Goal: Information Seeking & Learning: Learn about a topic

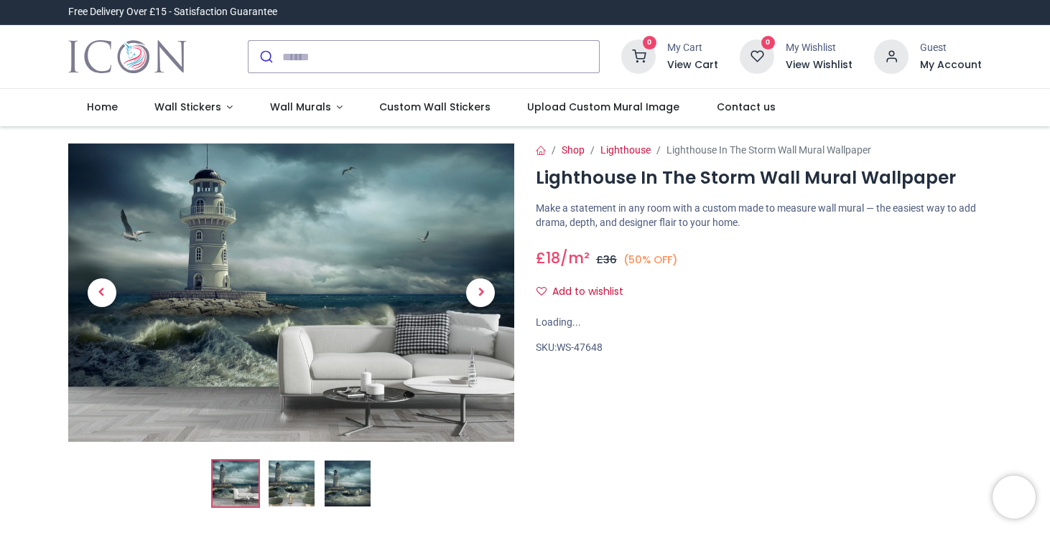
click at [300, 468] on img at bounding box center [291, 484] width 46 height 46
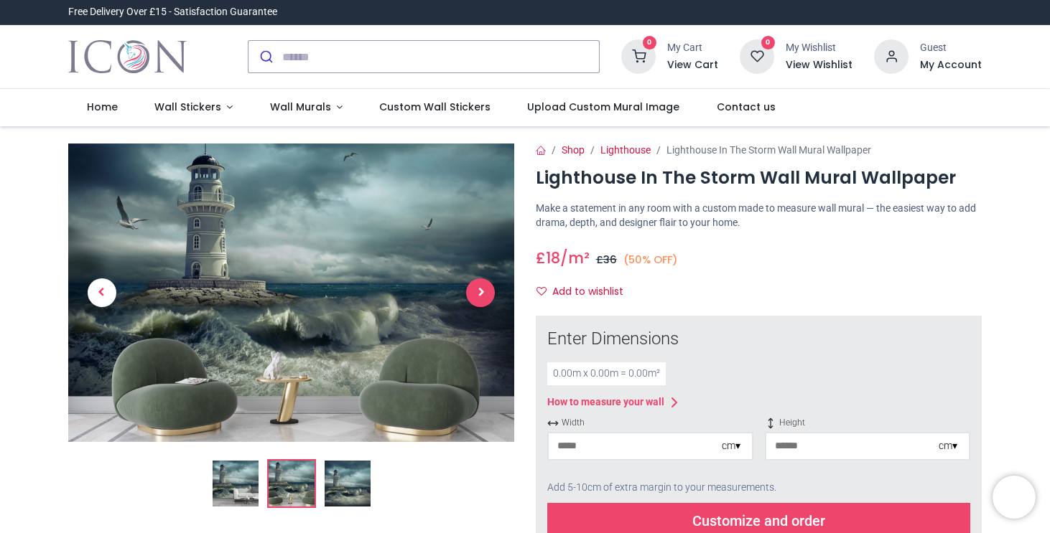
click at [486, 294] on span "Next" at bounding box center [480, 293] width 29 height 29
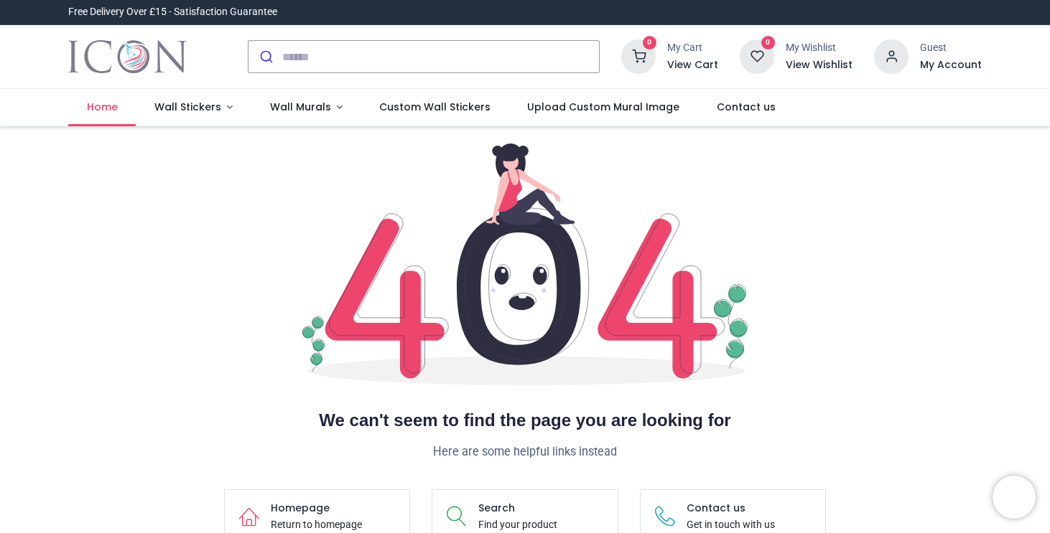
click at [111, 114] on span "Home" at bounding box center [102, 107] width 31 height 14
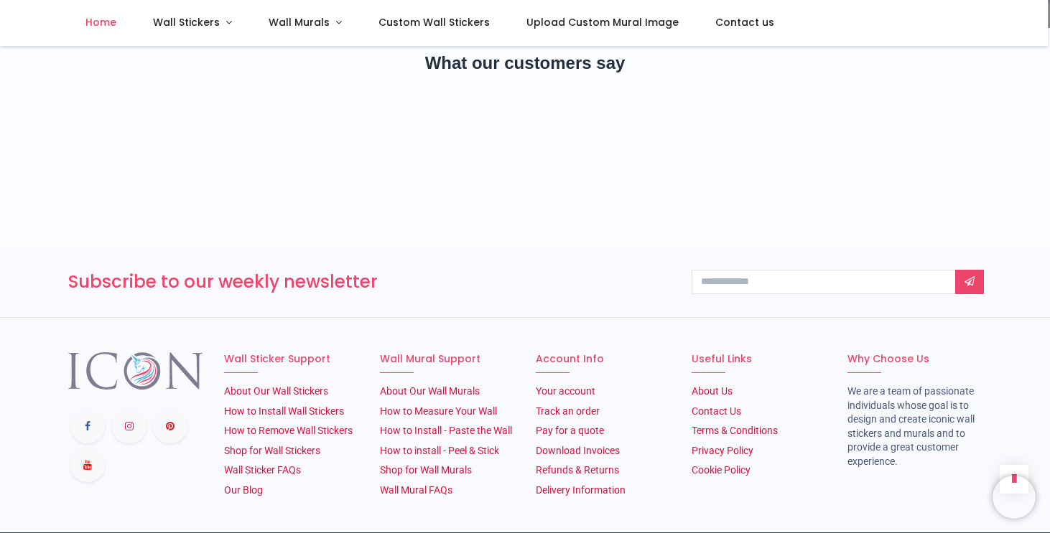
scroll to position [2425, 0]
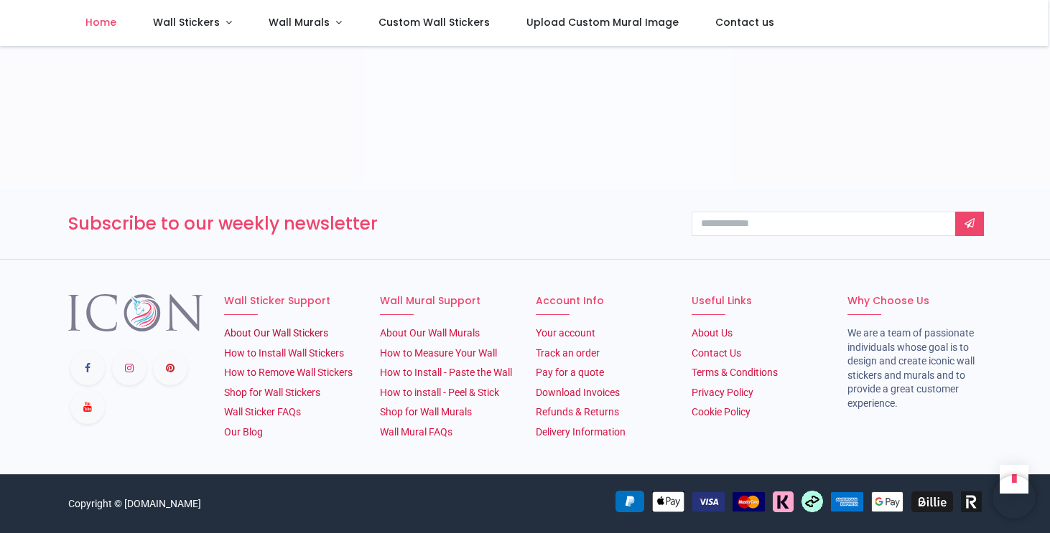
click at [264, 340] on li "About Our Wall Stickers" at bounding box center [291, 334] width 134 height 14
click at [276, 330] on link "About Our Wall Stickers" at bounding box center [276, 332] width 104 height 11
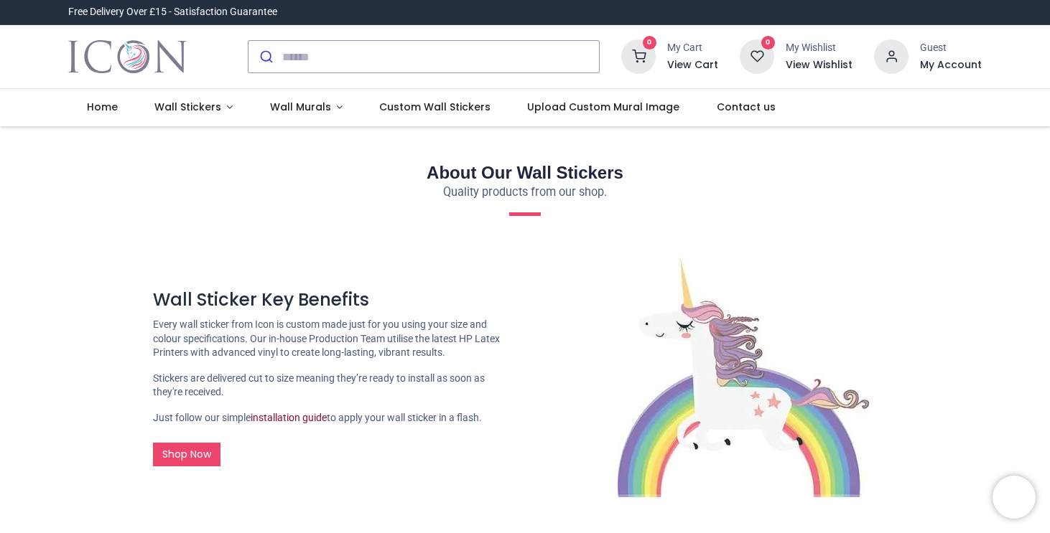
click at [296, 414] on link "installation guide" at bounding box center [289, 417] width 76 height 11
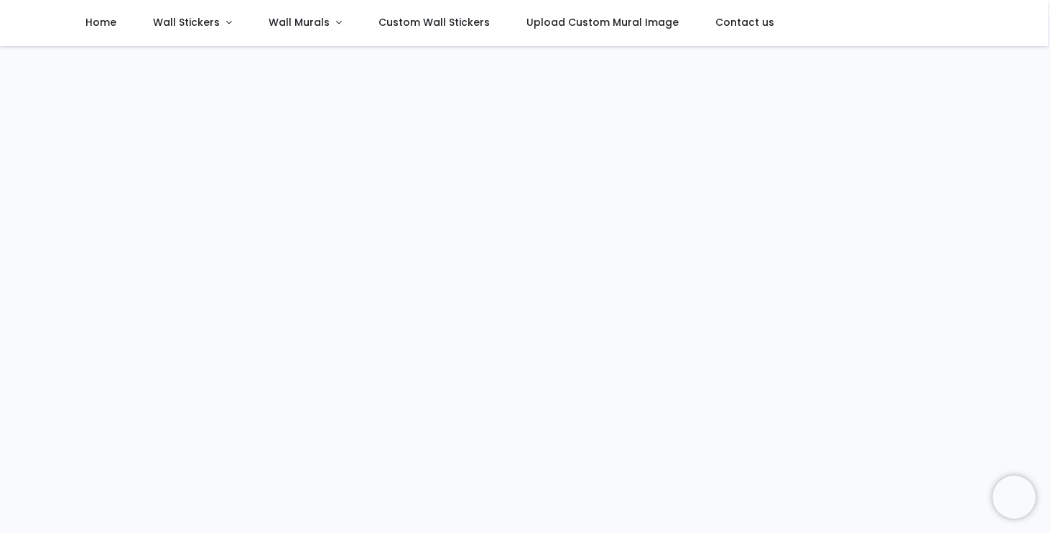
scroll to position [574, 0]
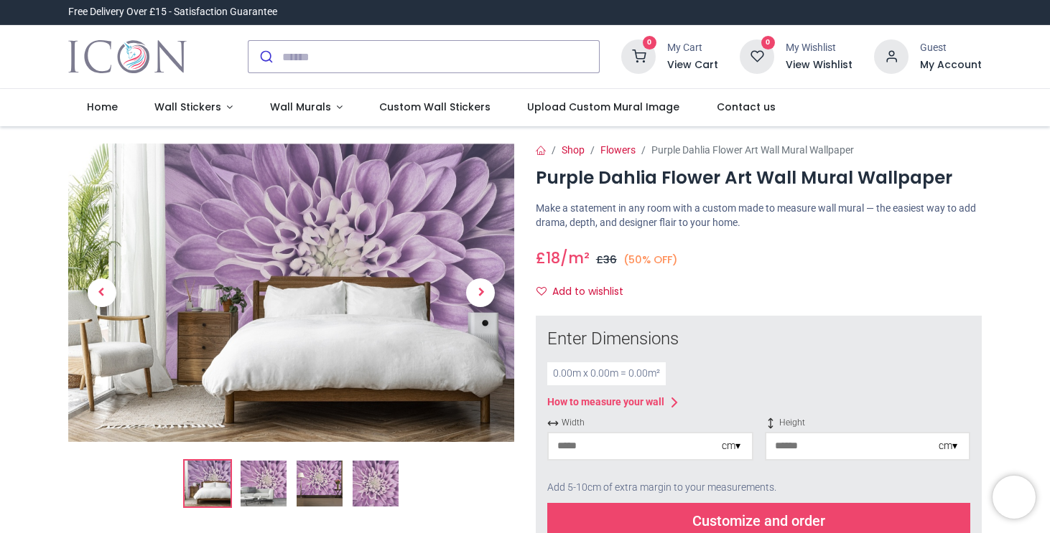
click at [298, 487] on img at bounding box center [319, 484] width 46 height 46
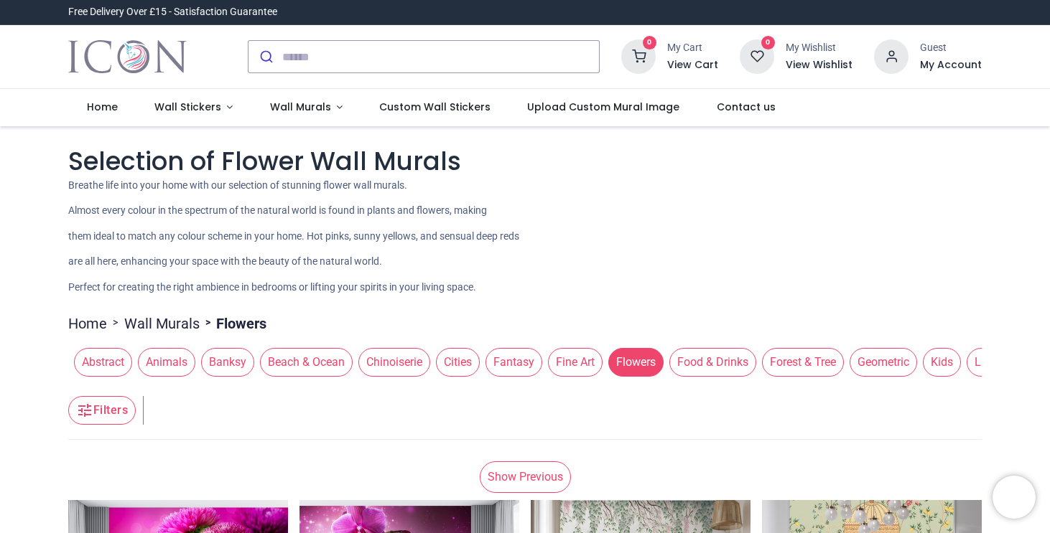
click at [632, 366] on span "Flowers" at bounding box center [635, 362] width 55 height 29
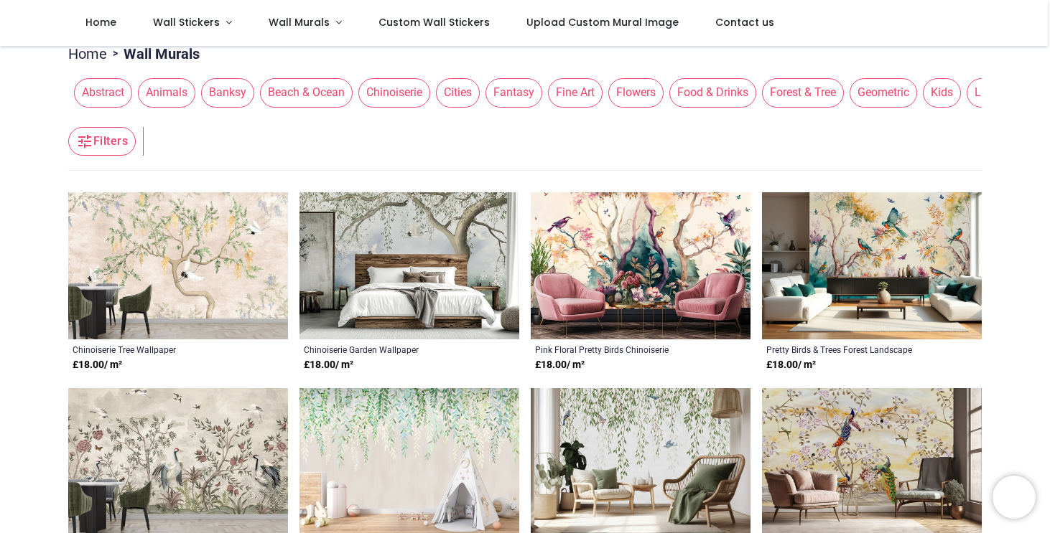
scroll to position [287, 0]
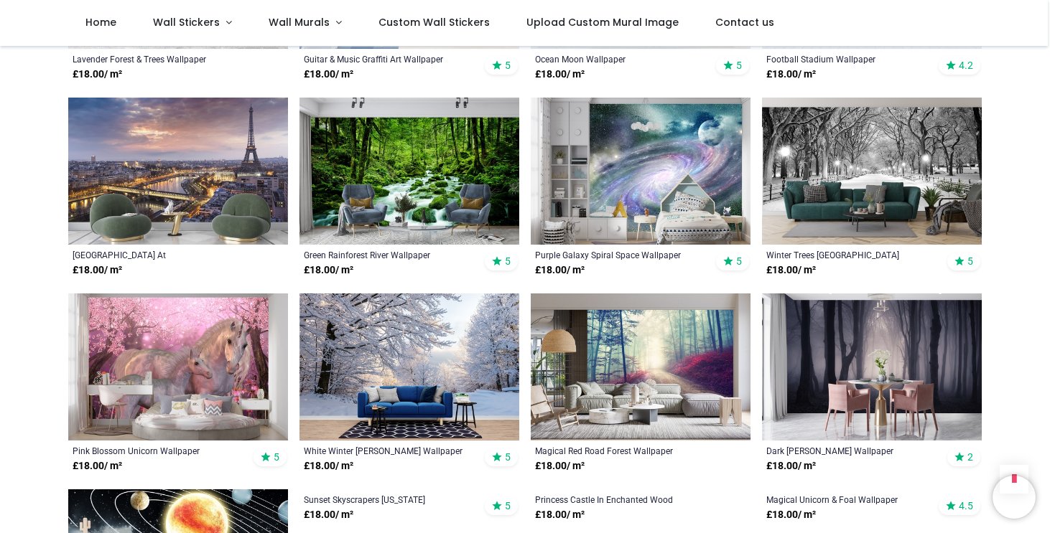
scroll to position [1579, 0]
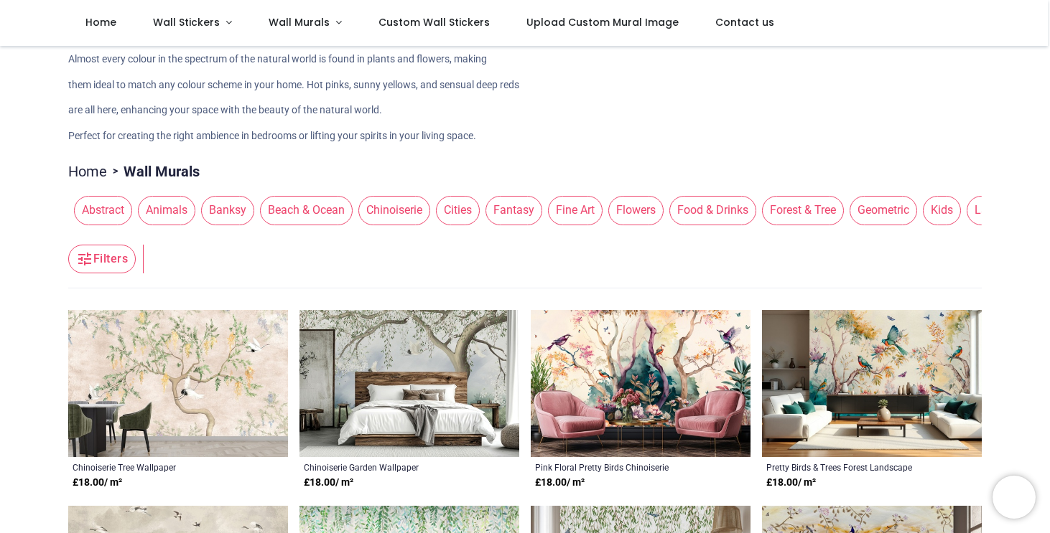
scroll to position [0, 17]
drag, startPoint x: 935, startPoint y: 220, endPoint x: 622, endPoint y: 225, distance: 313.0
click at [622, 225] on div "Abstract Animals Banksy Beach & Ocean Chinoiserie Cities Fantasy Fine Art Flowe…" at bounding box center [524, 210] width 913 height 40
click at [966, 203] on span "Landscapes" at bounding box center [988, 210] width 78 height 29
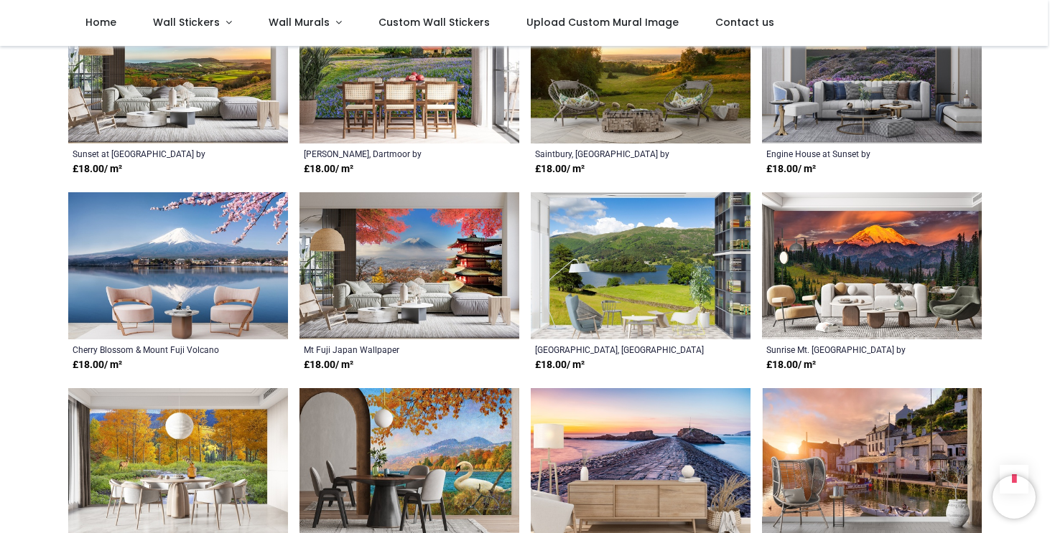
scroll to position [646, 0]
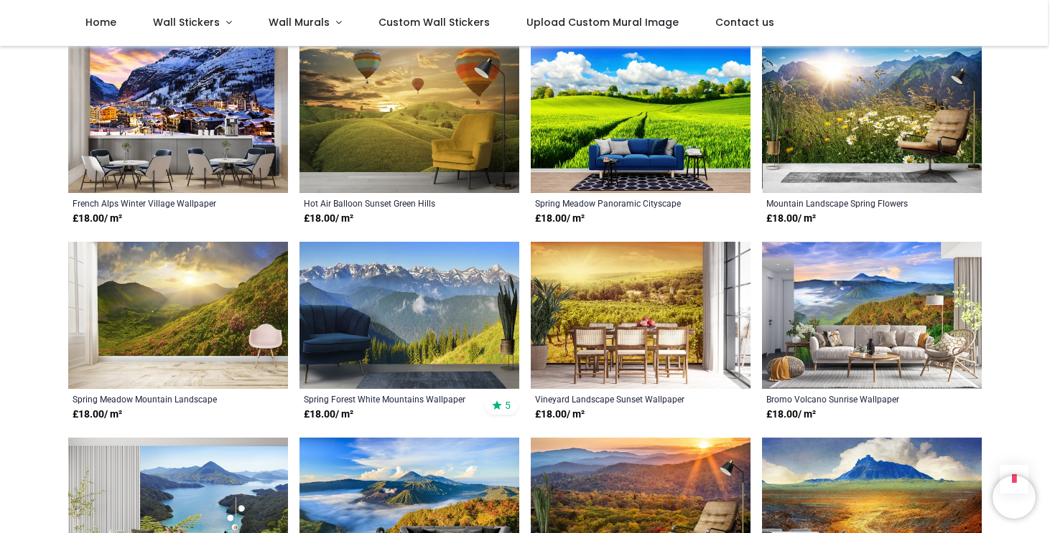
scroll to position [2297, 0]
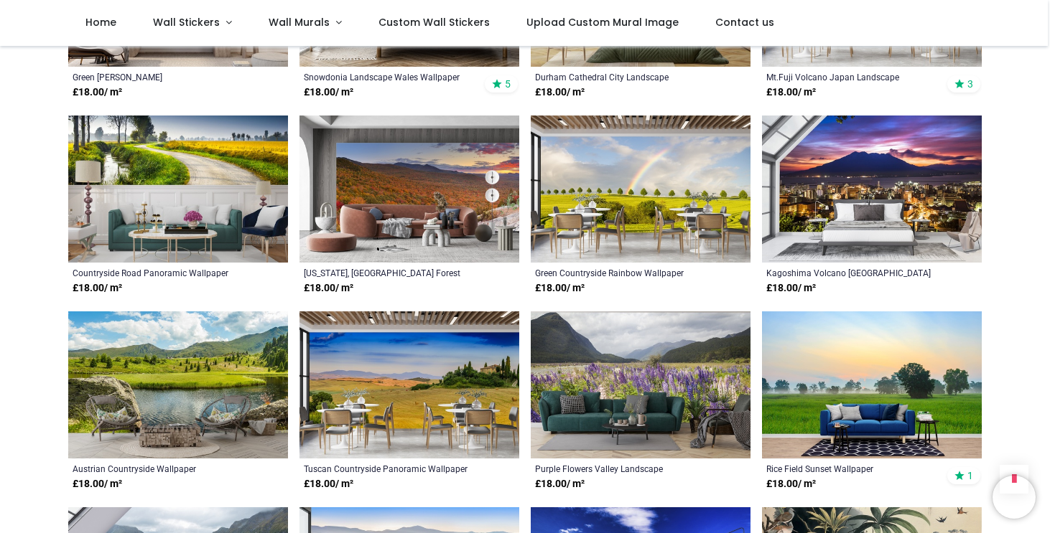
scroll to position [3877, 0]
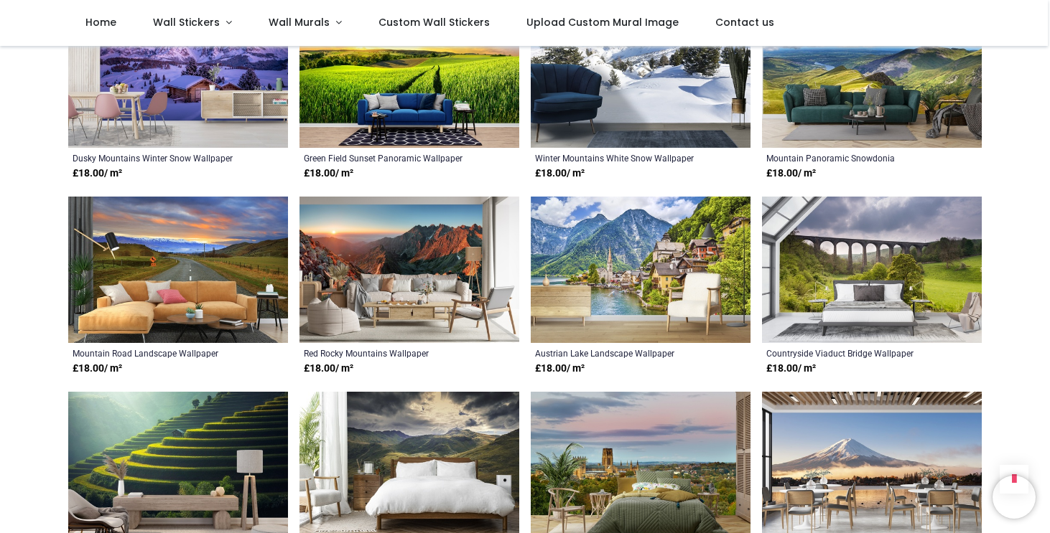
scroll to position [3302, 0]
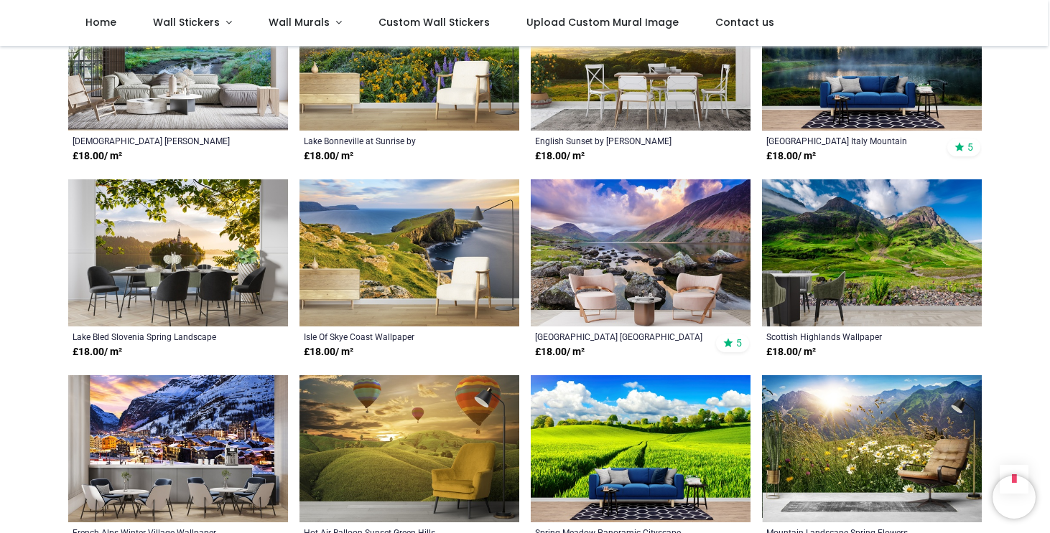
scroll to position [1867, 0]
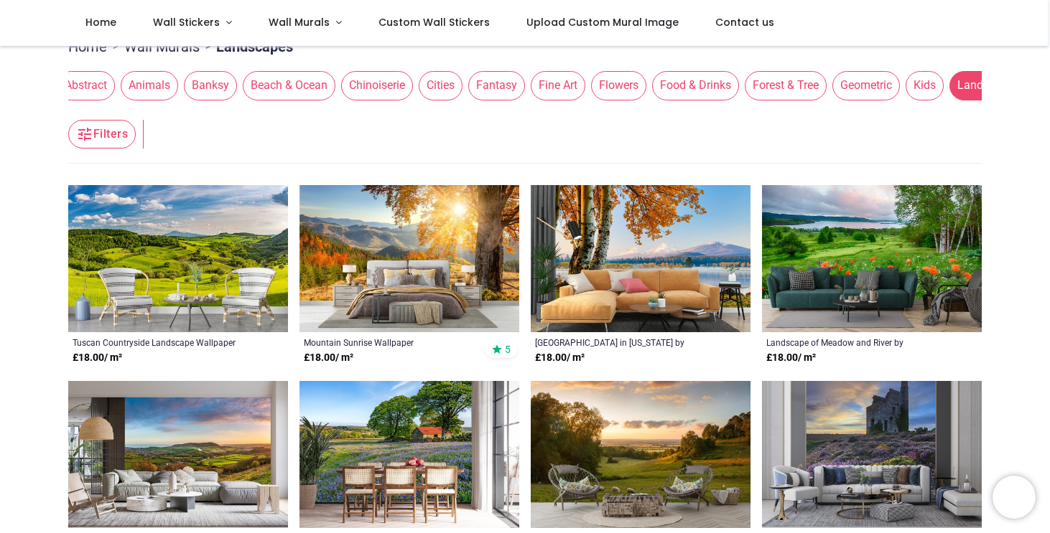
scroll to position [144, 0]
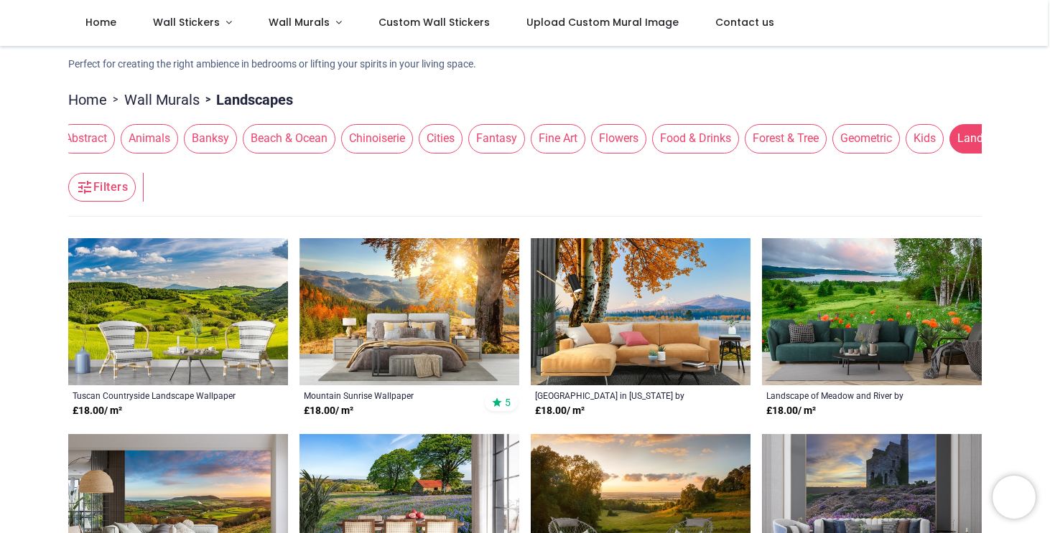
click at [859, 146] on span "Geometric" at bounding box center [865, 138] width 67 height 29
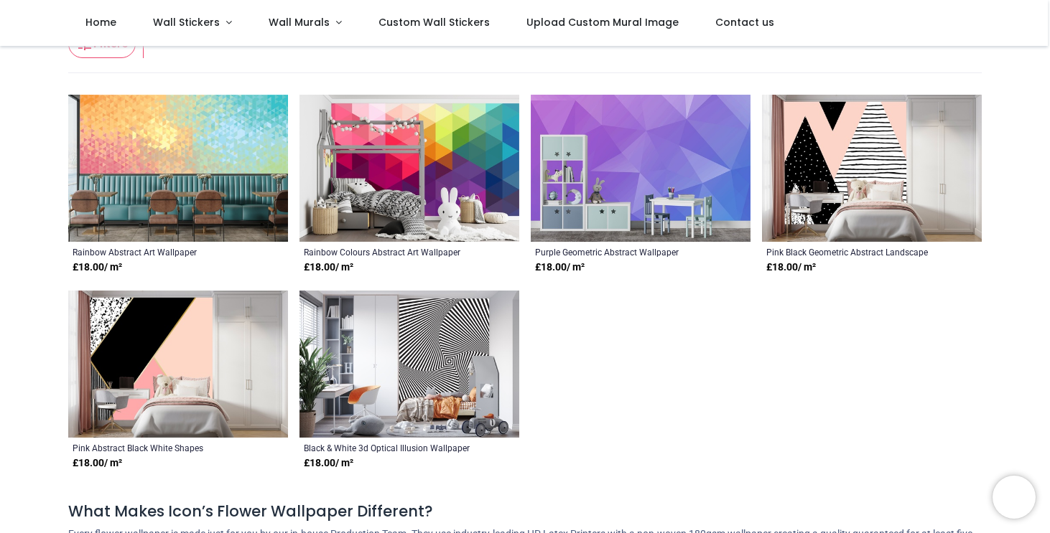
scroll to position [72, 0]
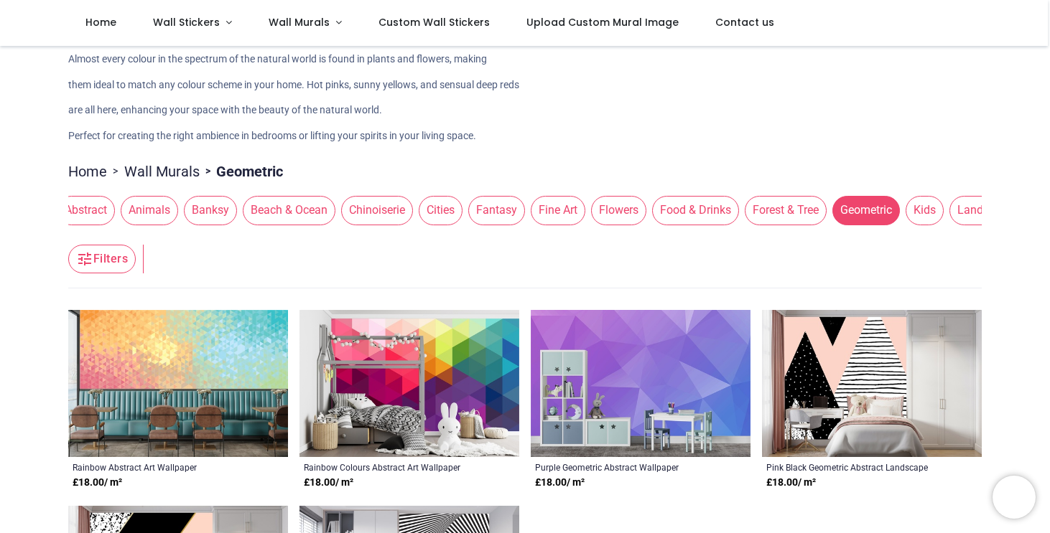
click at [785, 218] on span "Forest & Tree" at bounding box center [785, 210] width 82 height 29
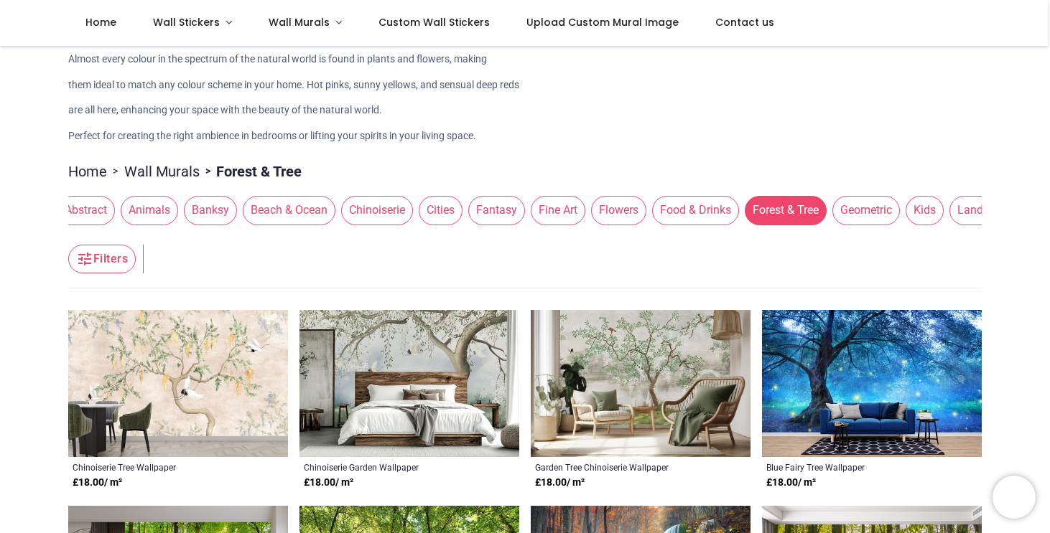
click at [553, 219] on span "Fine Art" at bounding box center [558, 210] width 55 height 29
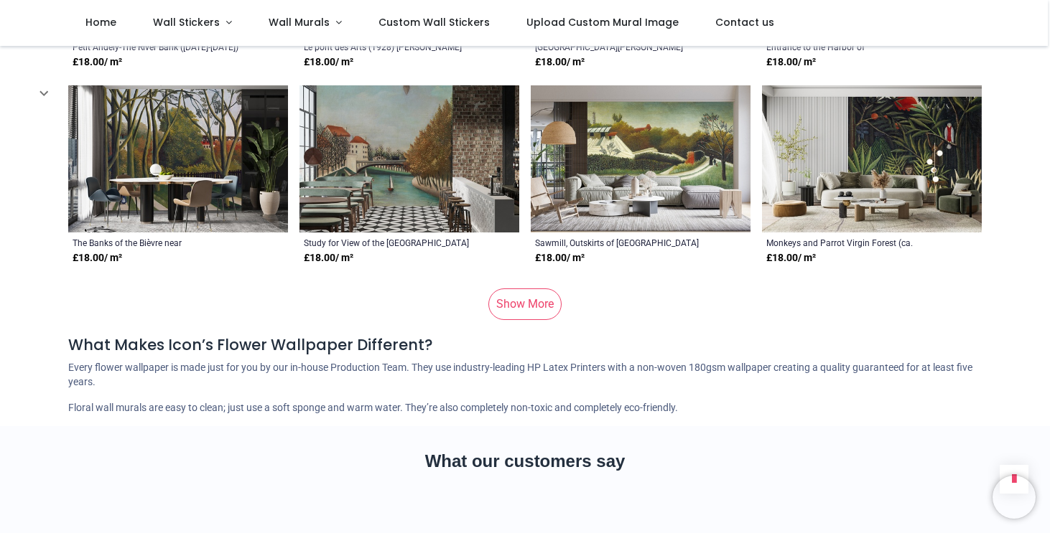
scroll to position [1508, 0]
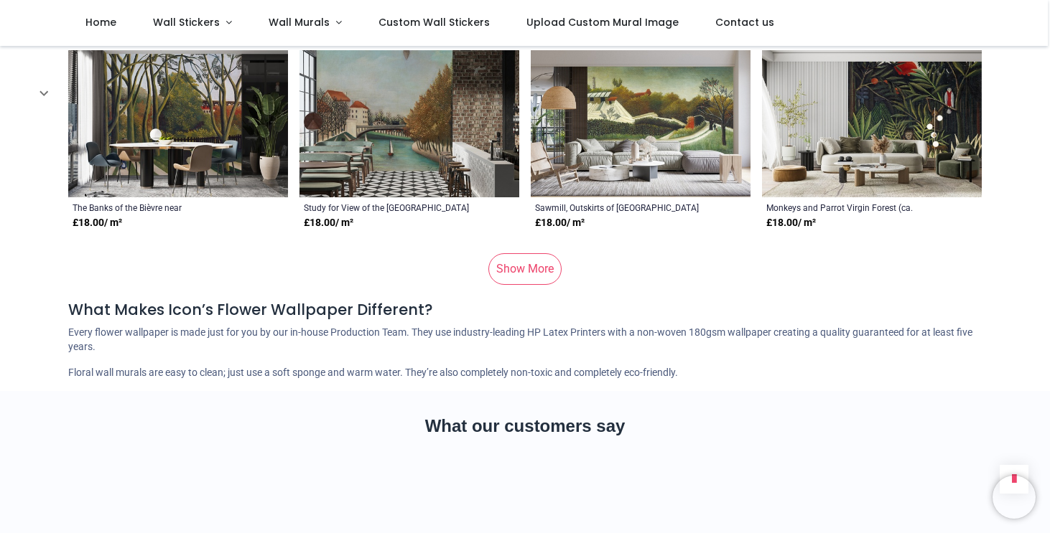
click at [508, 274] on link "Show More" at bounding box center [524, 269] width 73 height 32
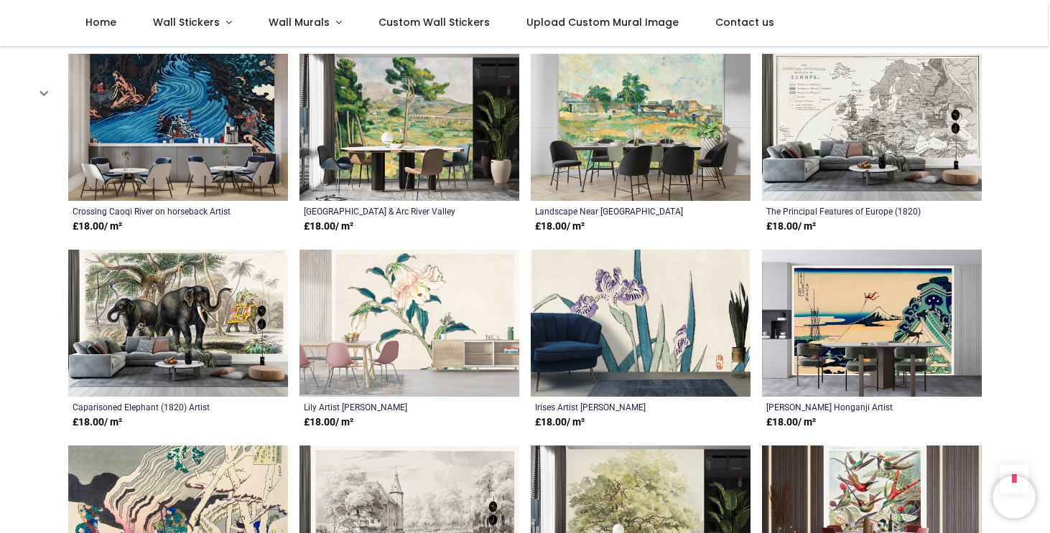
scroll to position [2369, 0]
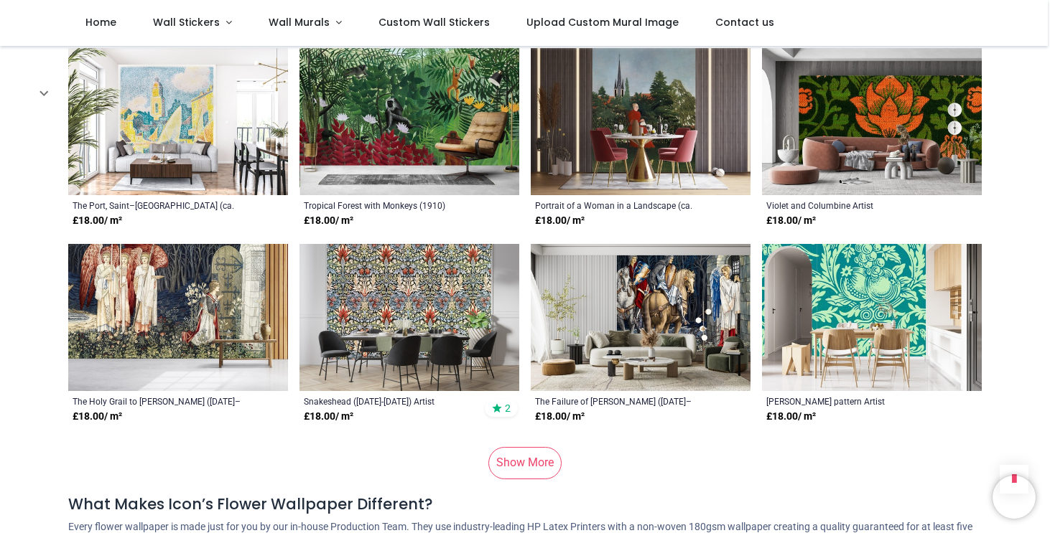
scroll to position [5456, 0]
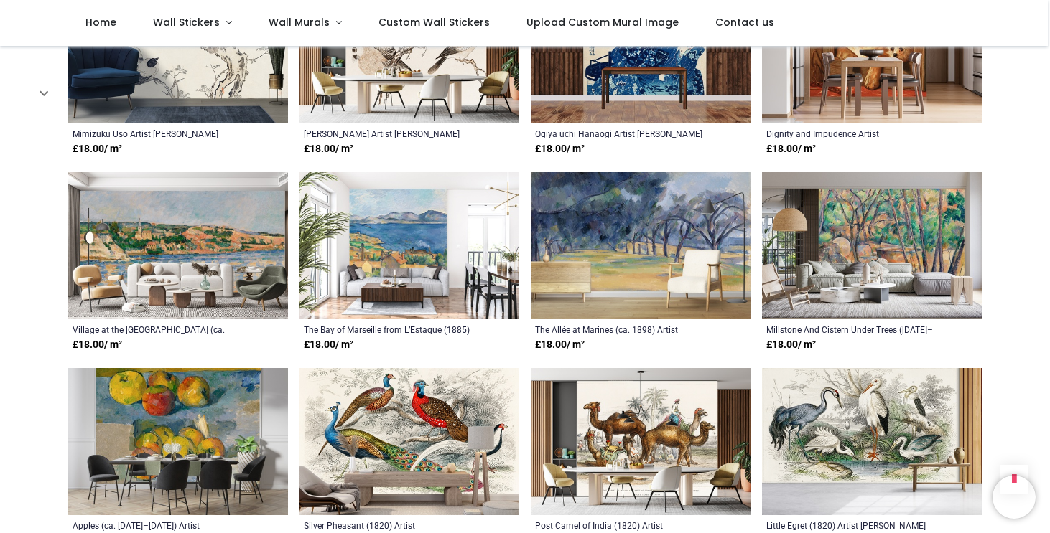
scroll to position [6892, 0]
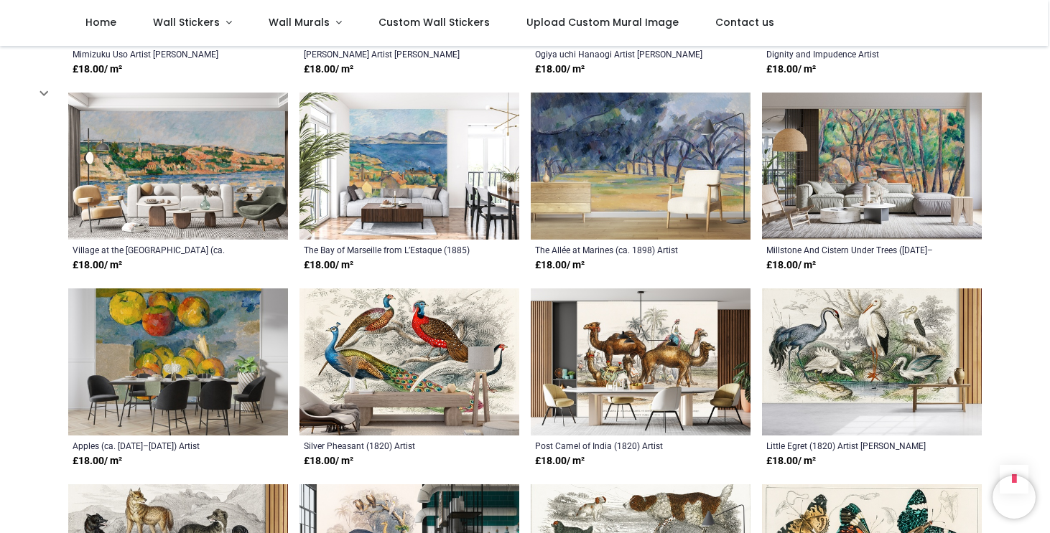
scroll to position [6624, 0]
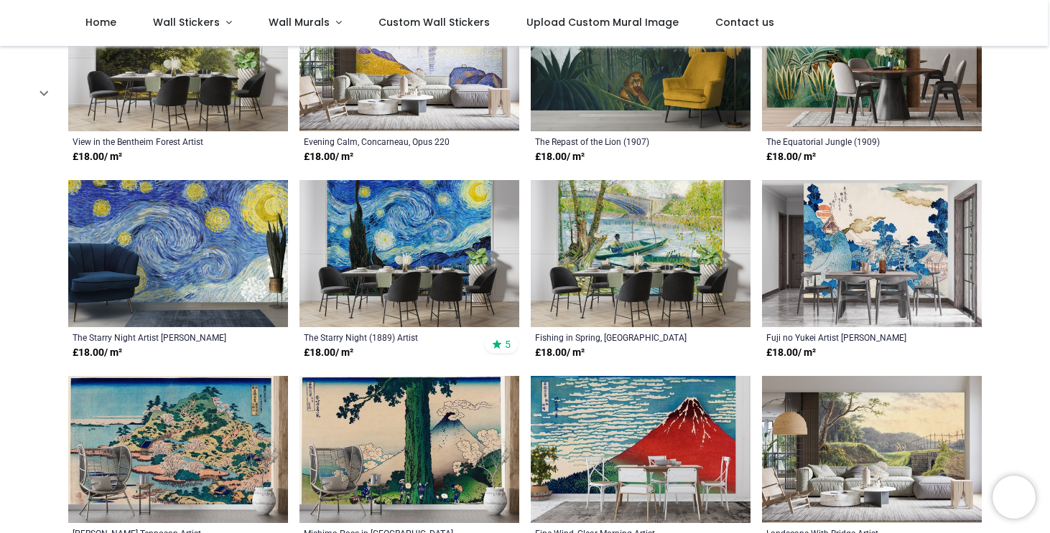
scroll to position [378, 0]
